Goal: Task Accomplishment & Management: Use online tool/utility

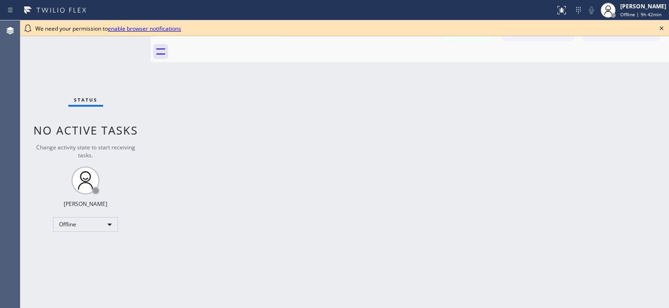
click at [665, 28] on icon at bounding box center [661, 28] width 11 height 11
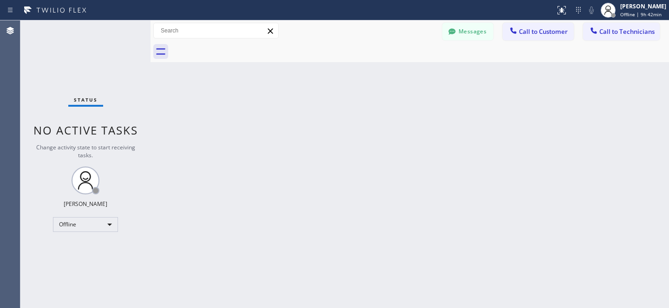
click at [457, 41] on div at bounding box center [420, 51] width 498 height 21
click at [459, 32] on button "Messages" at bounding box center [467, 32] width 51 height 18
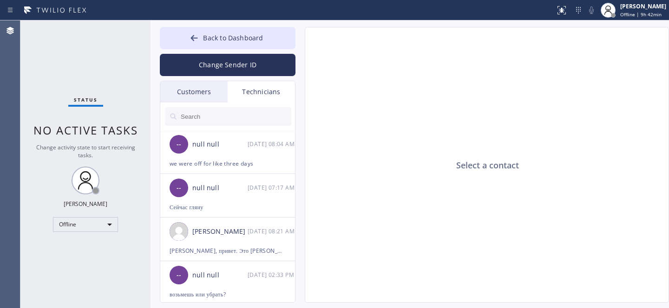
click at [195, 90] on div "Customers" at bounding box center [193, 91] width 67 height 21
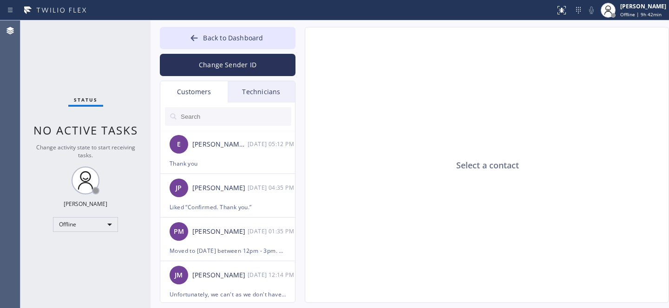
click at [209, 111] on input "text" at bounding box center [235, 116] width 111 height 19
click at [211, 29] on button "Back to Dashboard" at bounding box center [228, 38] width 136 height 22
